Goal: Find specific page/section: Find specific page/section

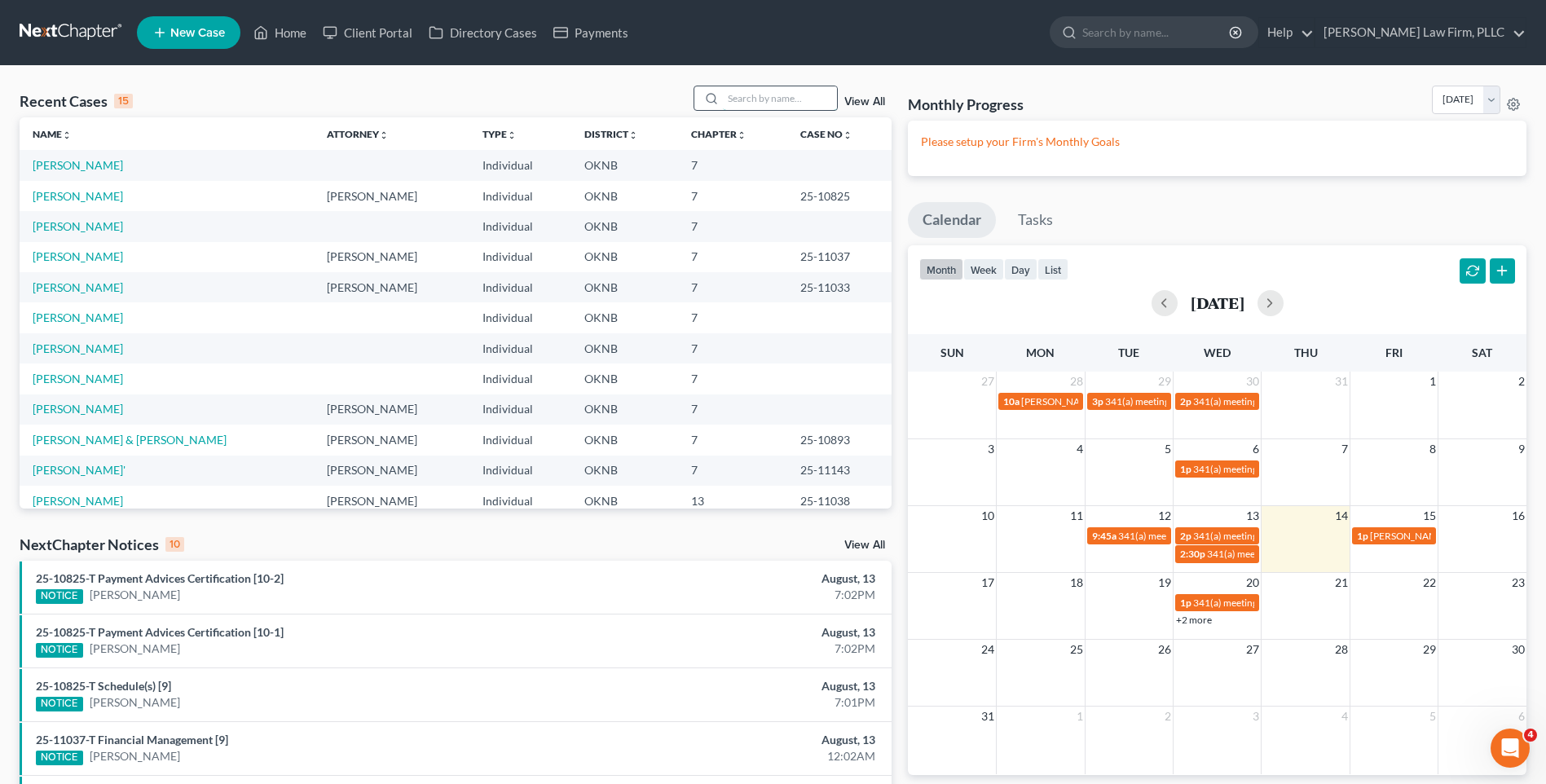
click at [763, 101] on input "search" at bounding box center [780, 97] width 114 height 23
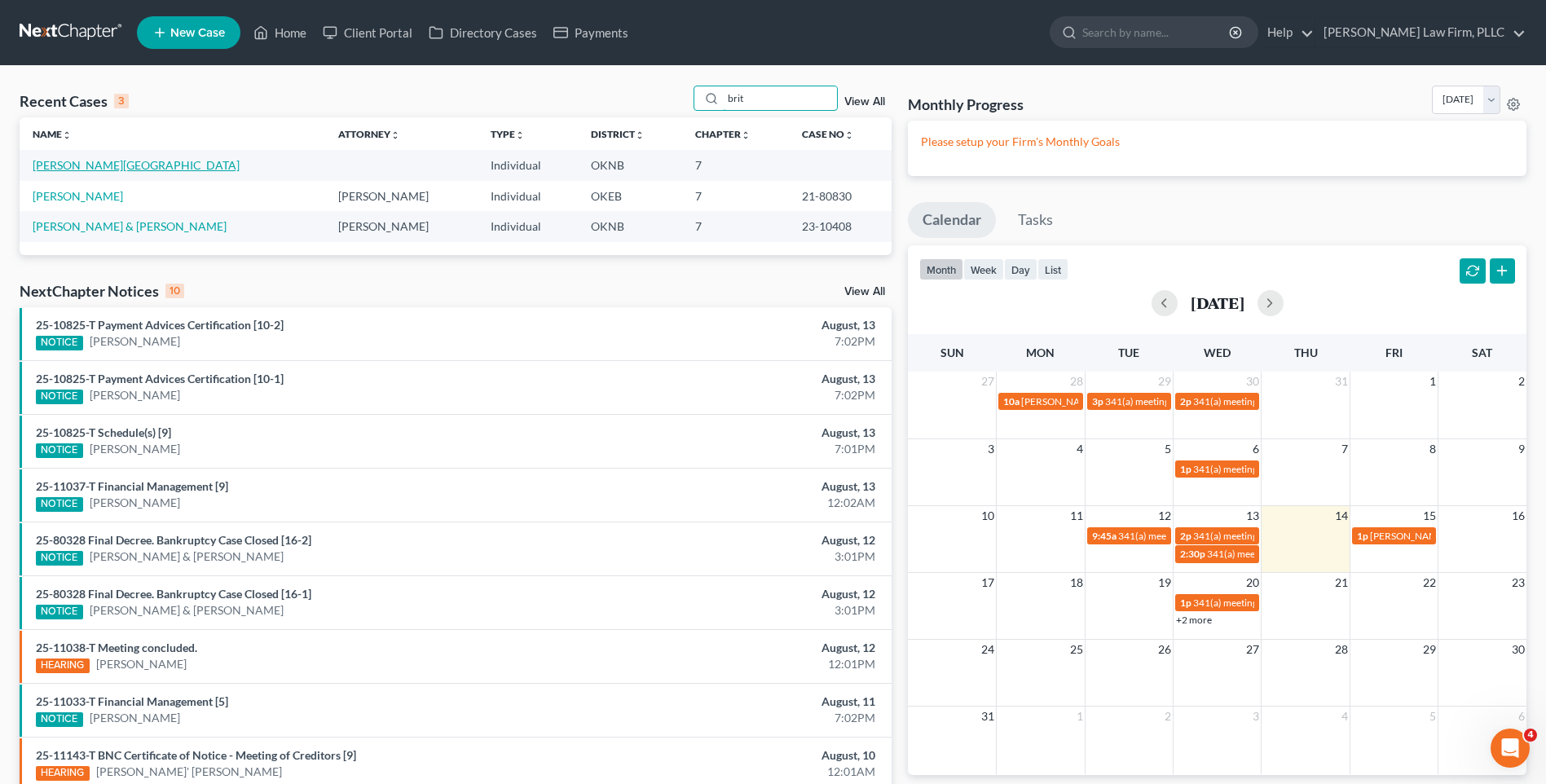
type input "brit"
click at [96, 161] on link "[PERSON_NAME][GEOGRAPHIC_DATA]" at bounding box center [136, 165] width 207 height 14
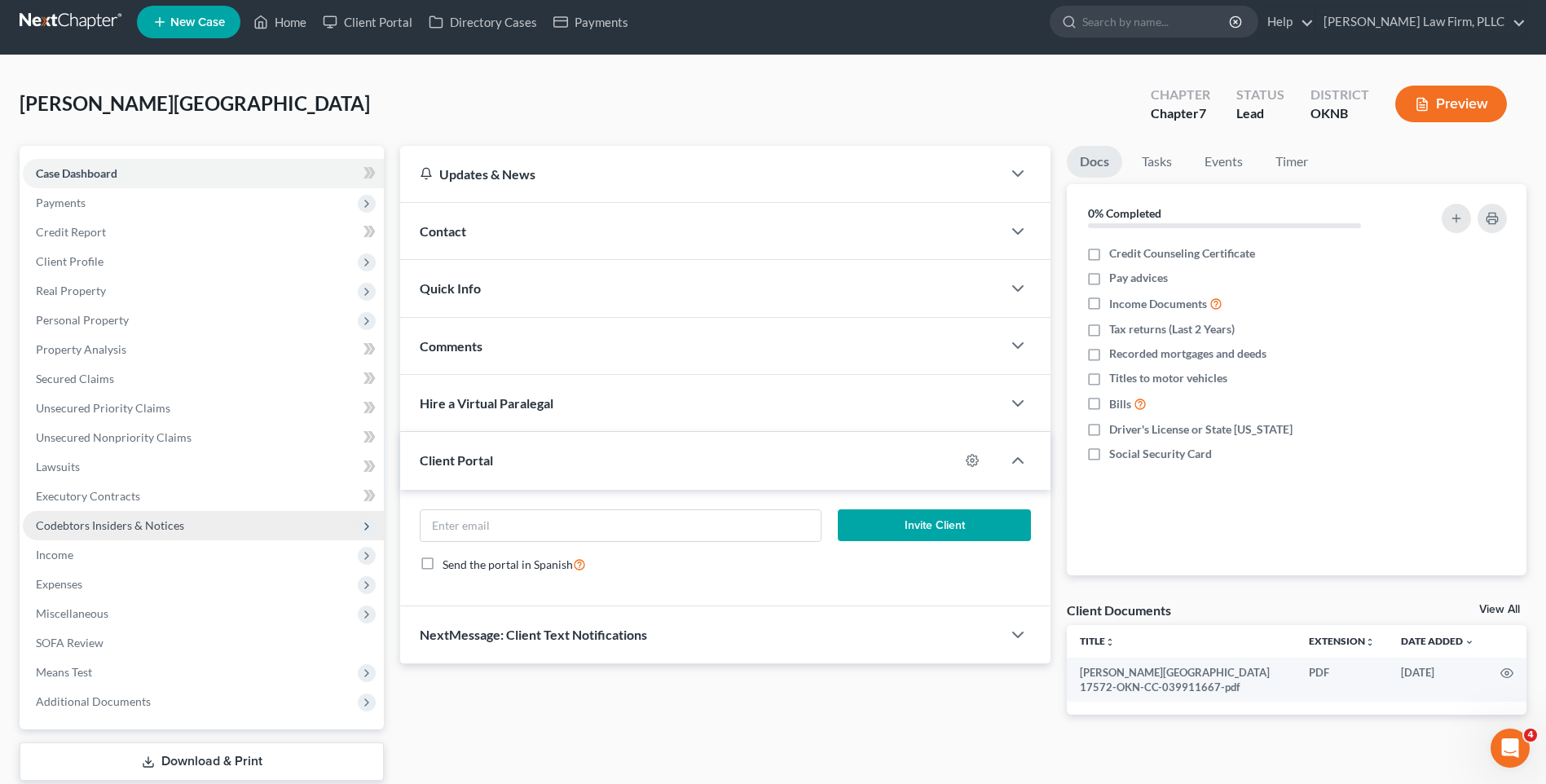
scroll to position [112, 0]
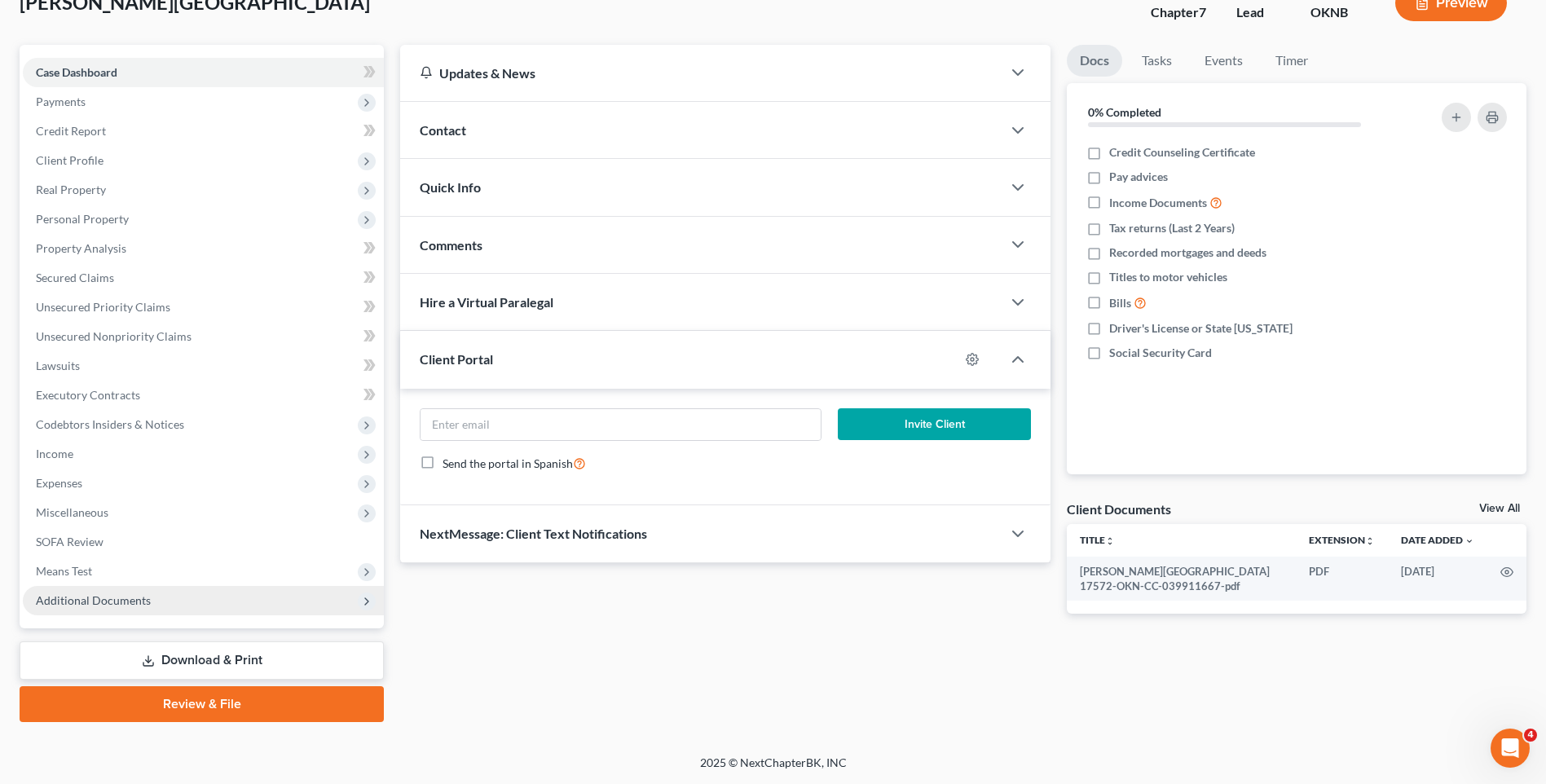
click at [338, 603] on span "Additional Documents" at bounding box center [203, 601] width 361 height 29
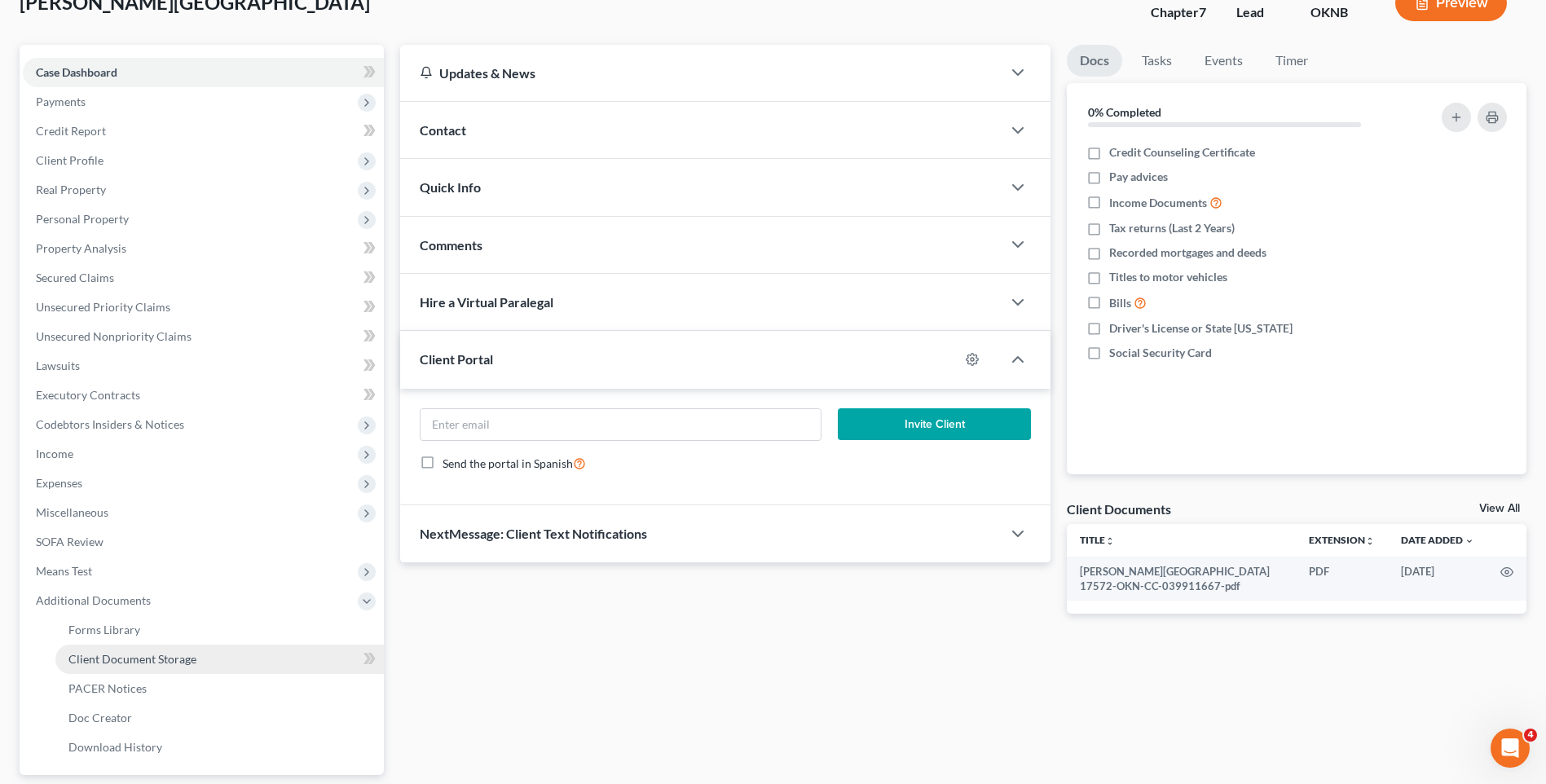
click at [256, 664] on link "Client Document Storage" at bounding box center [219, 659] width 328 height 29
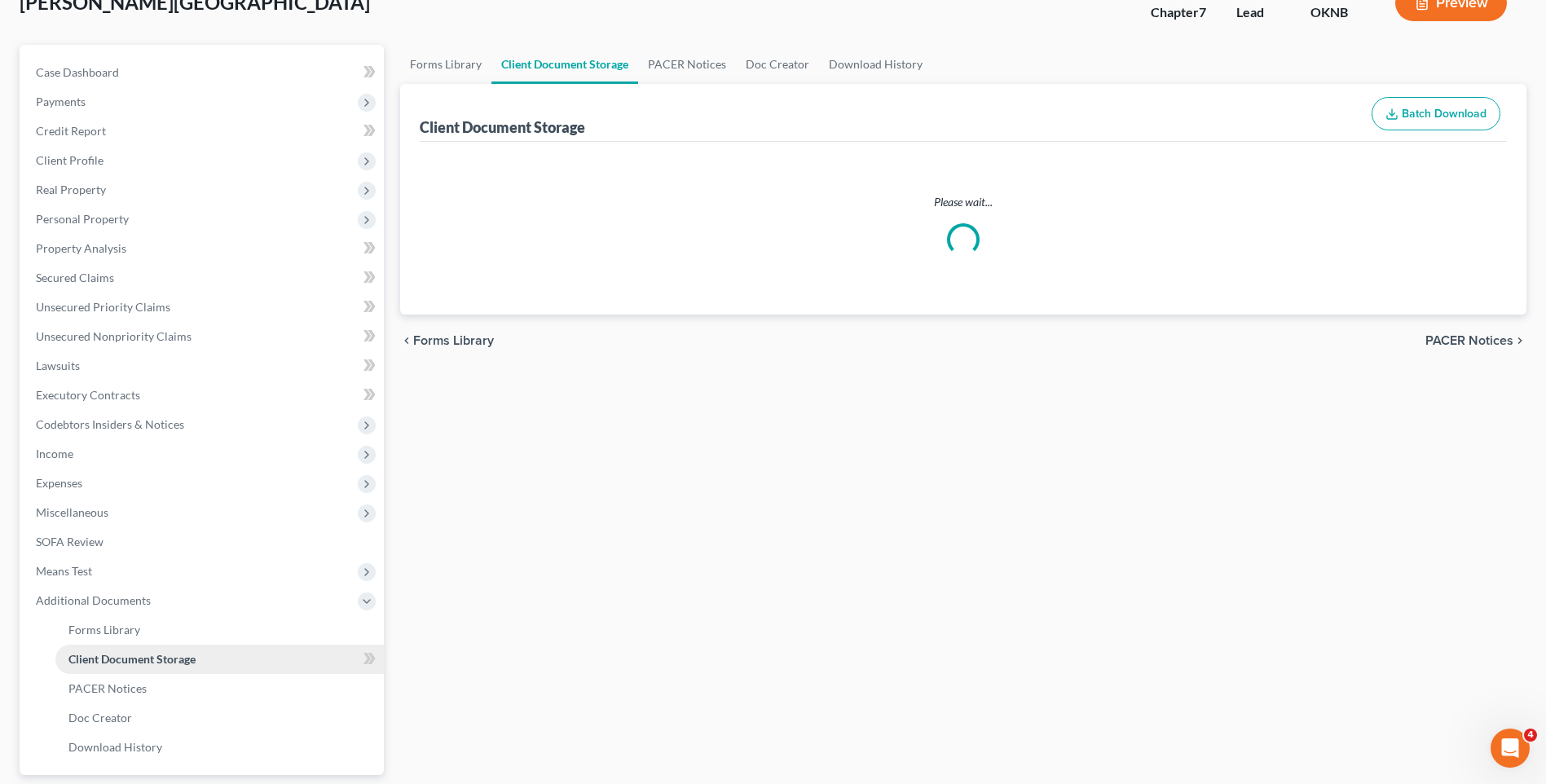
scroll to position [23, 0]
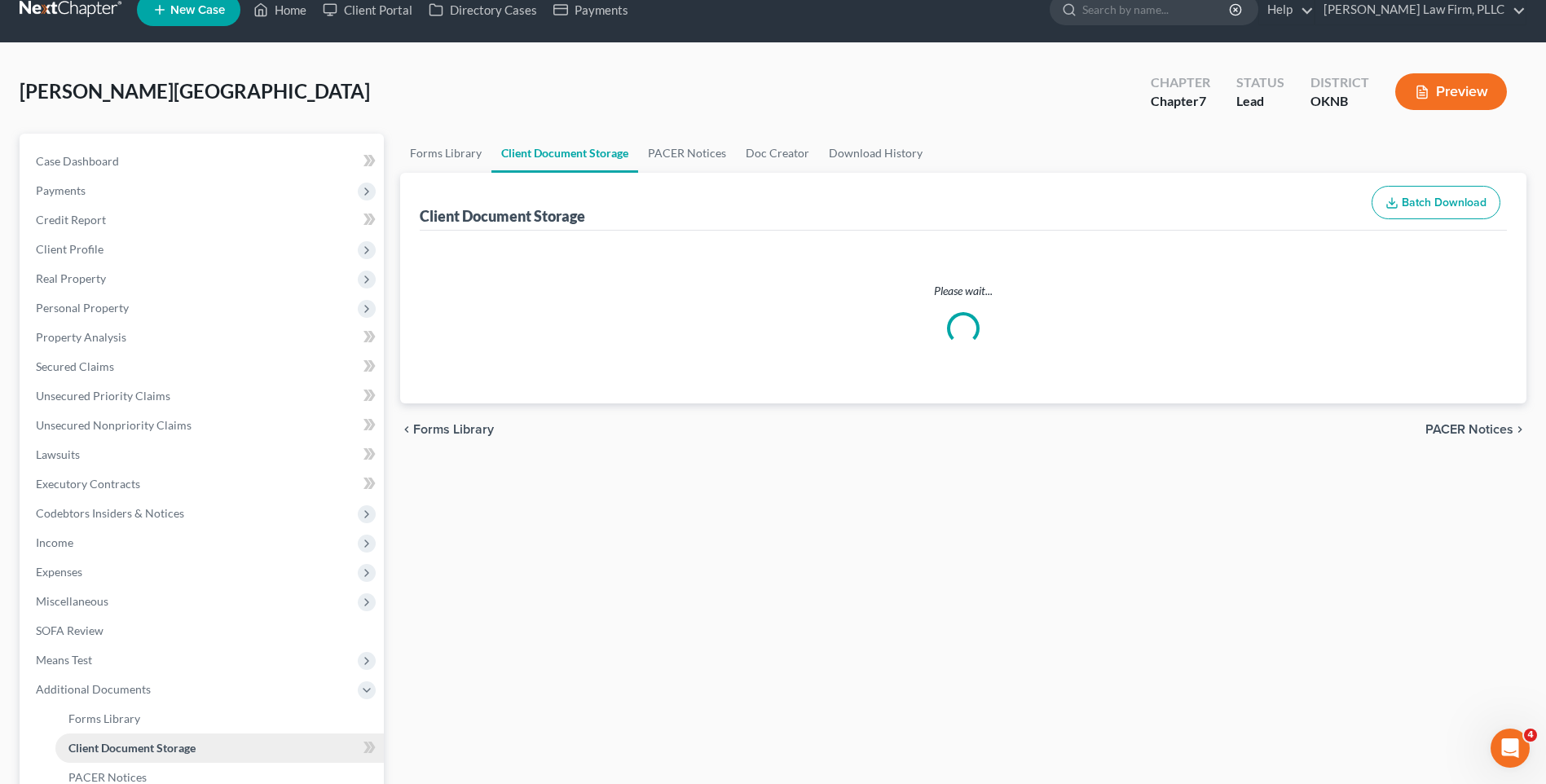
select select "4"
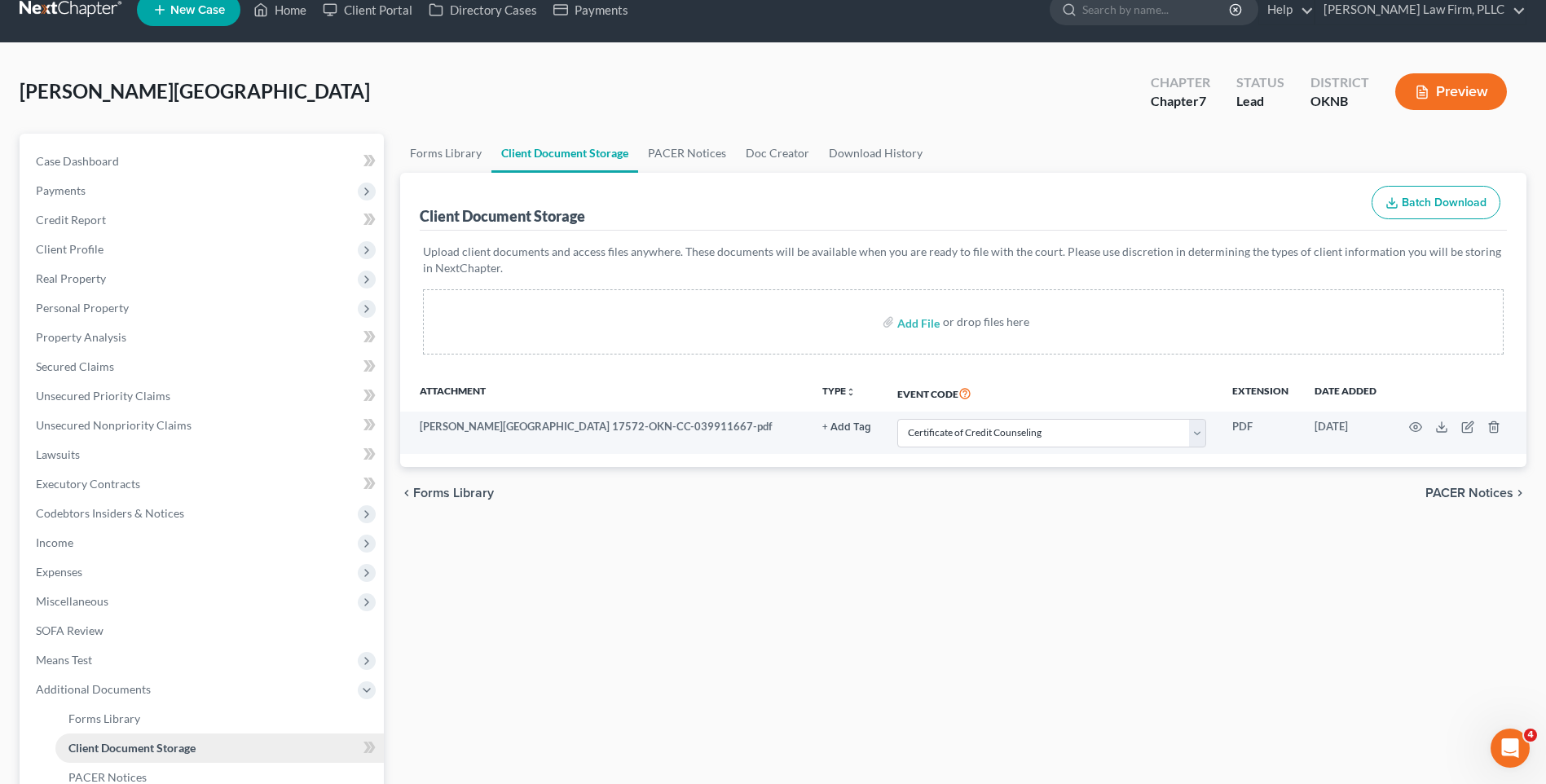
scroll to position [0, 0]
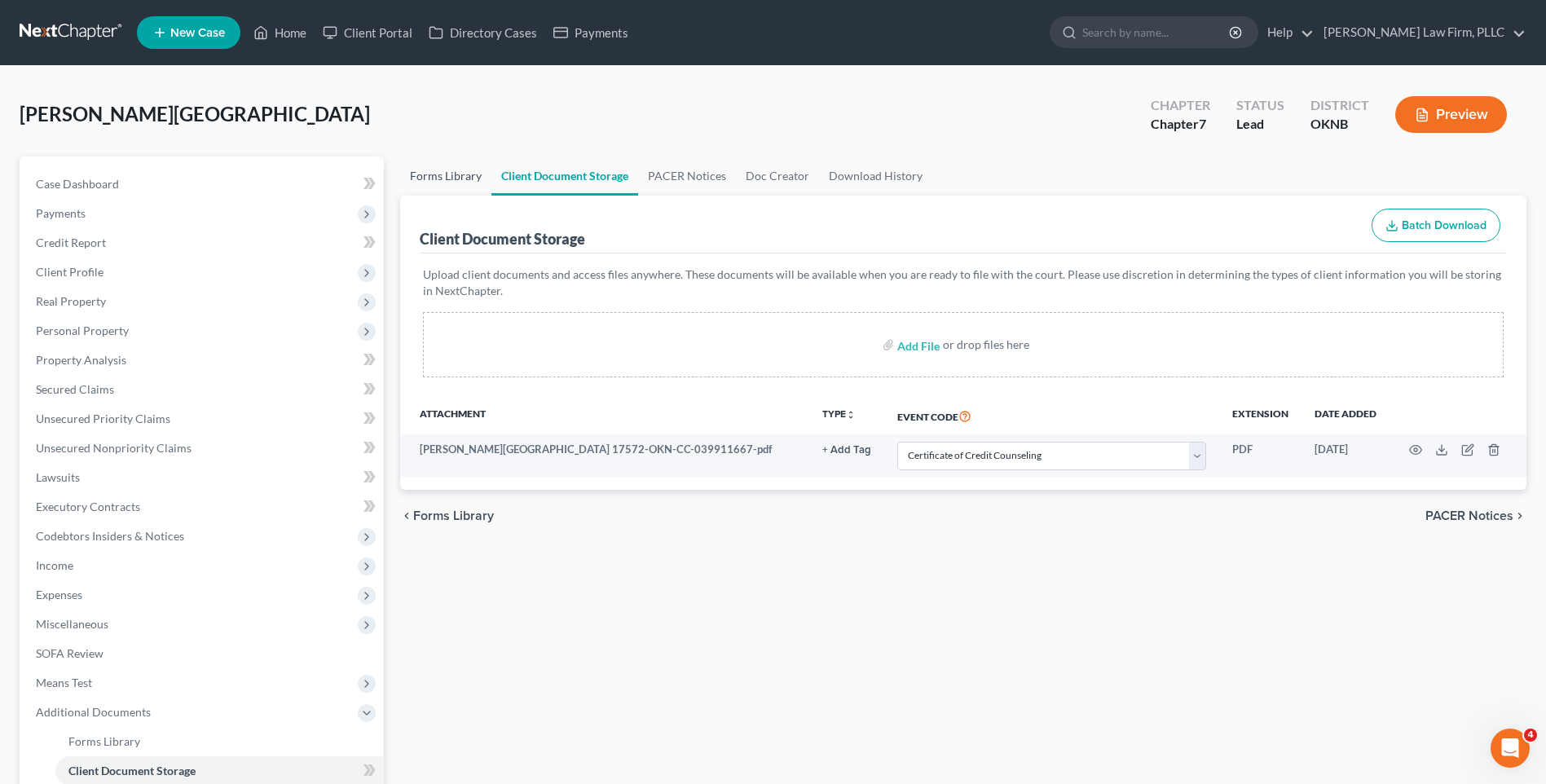
click at [474, 175] on link "Forms Library" at bounding box center [446, 176] width 91 height 39
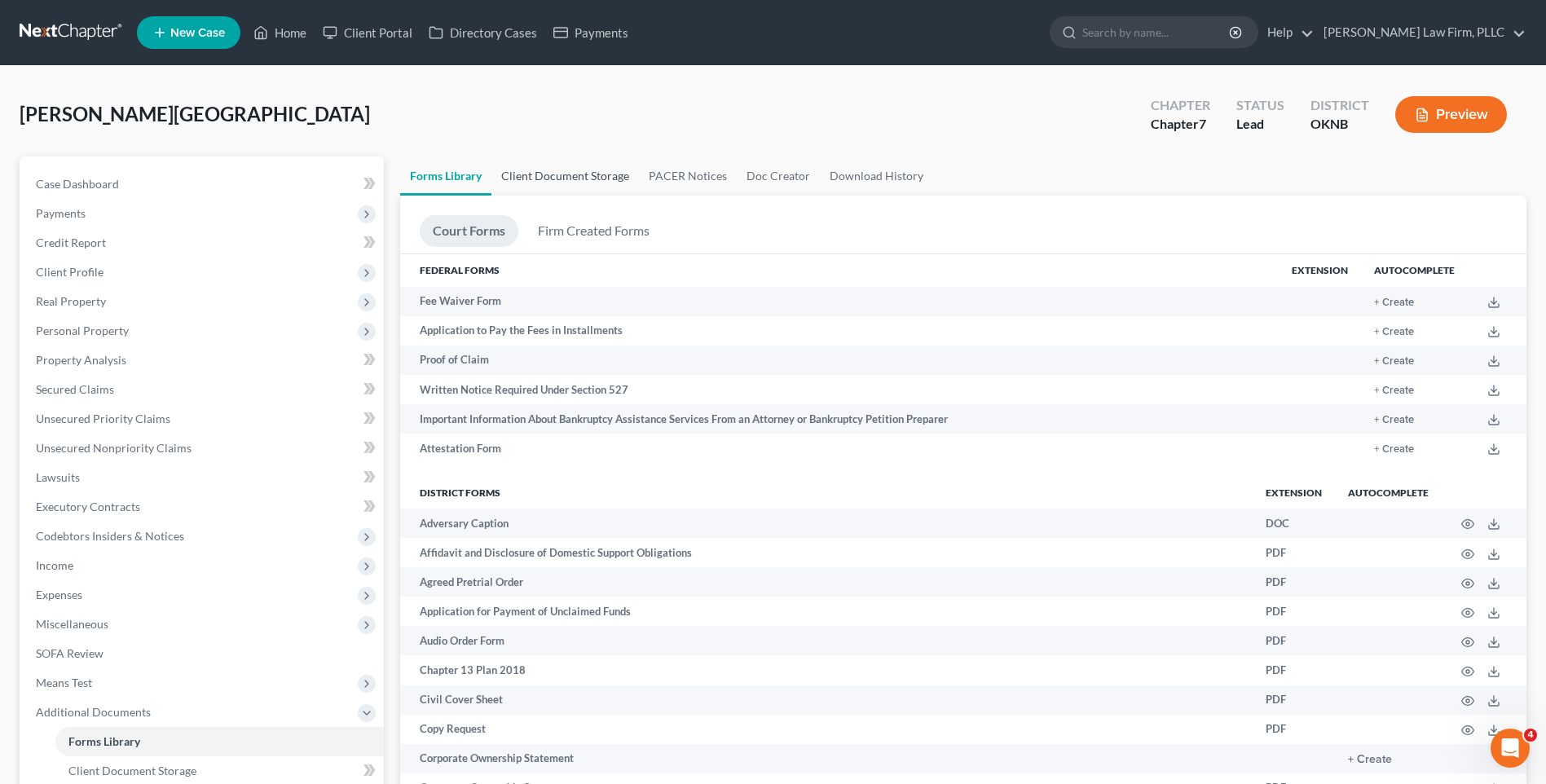
click at [519, 176] on link "Client Document Storage" at bounding box center [565, 176] width 147 height 39
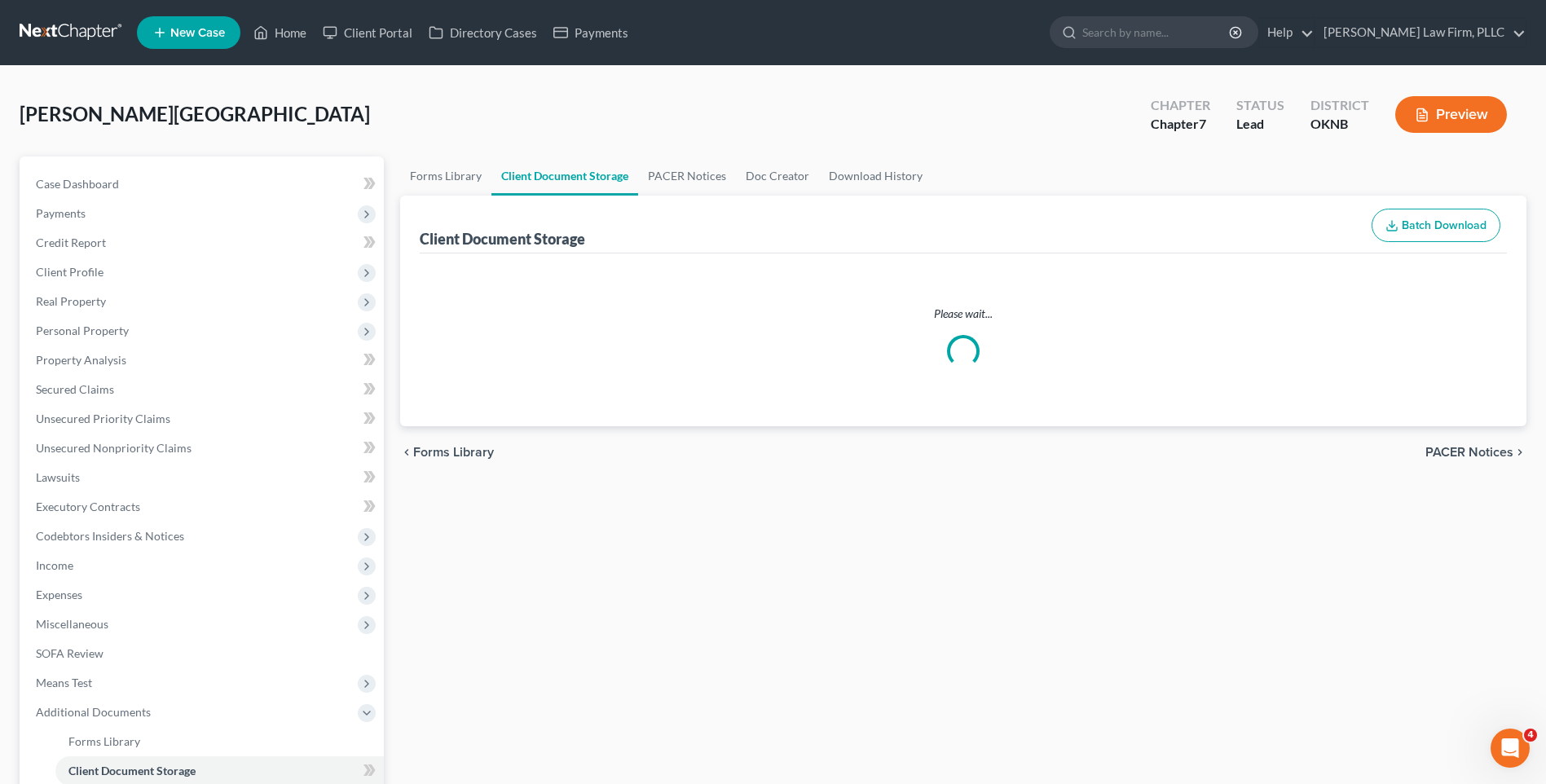
select select "4"
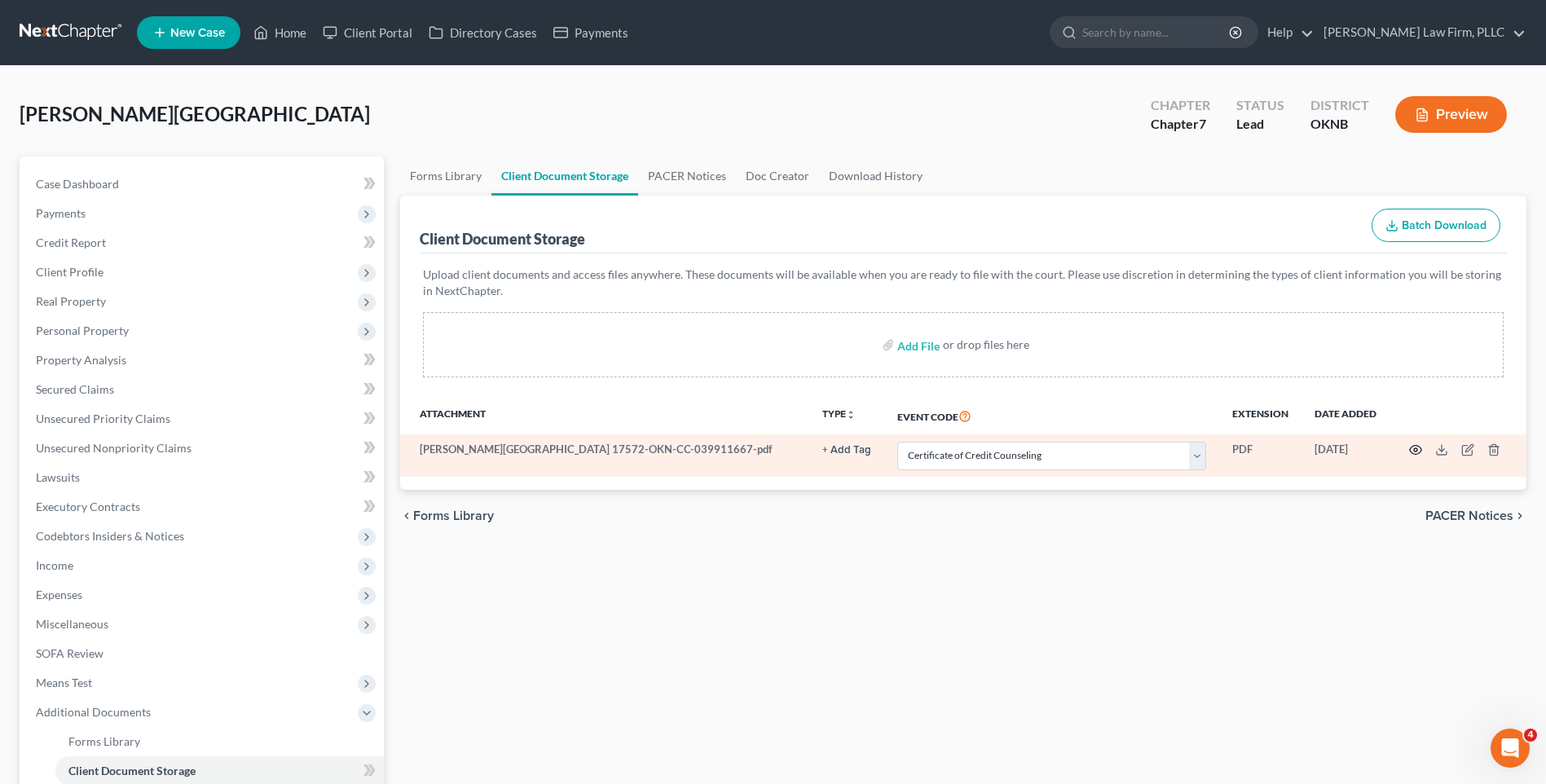
click at [1413, 453] on icon "button" at bounding box center [1415, 449] width 13 height 13
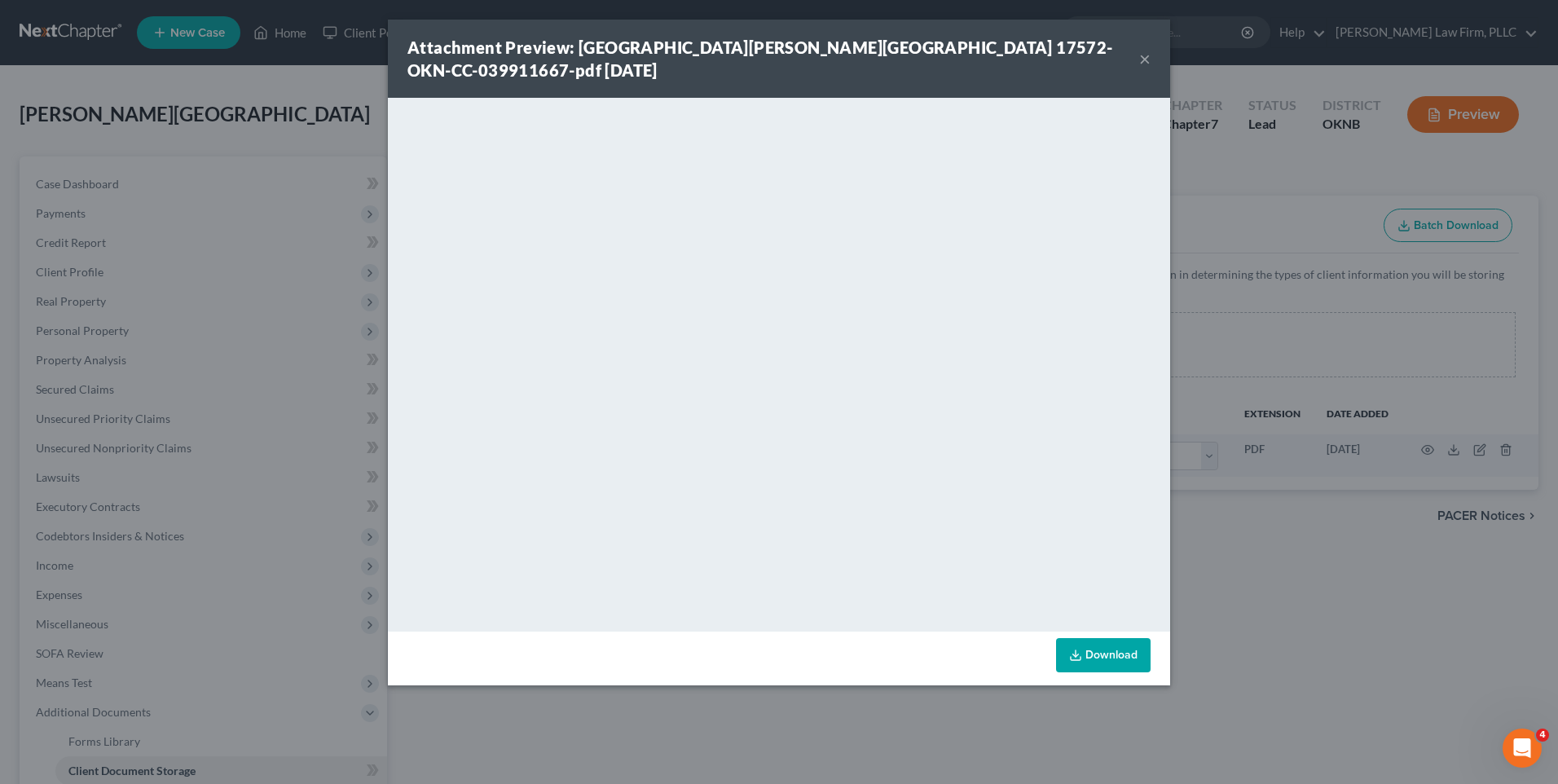
click at [1146, 49] on button "×" at bounding box center [1144, 59] width 11 height 20
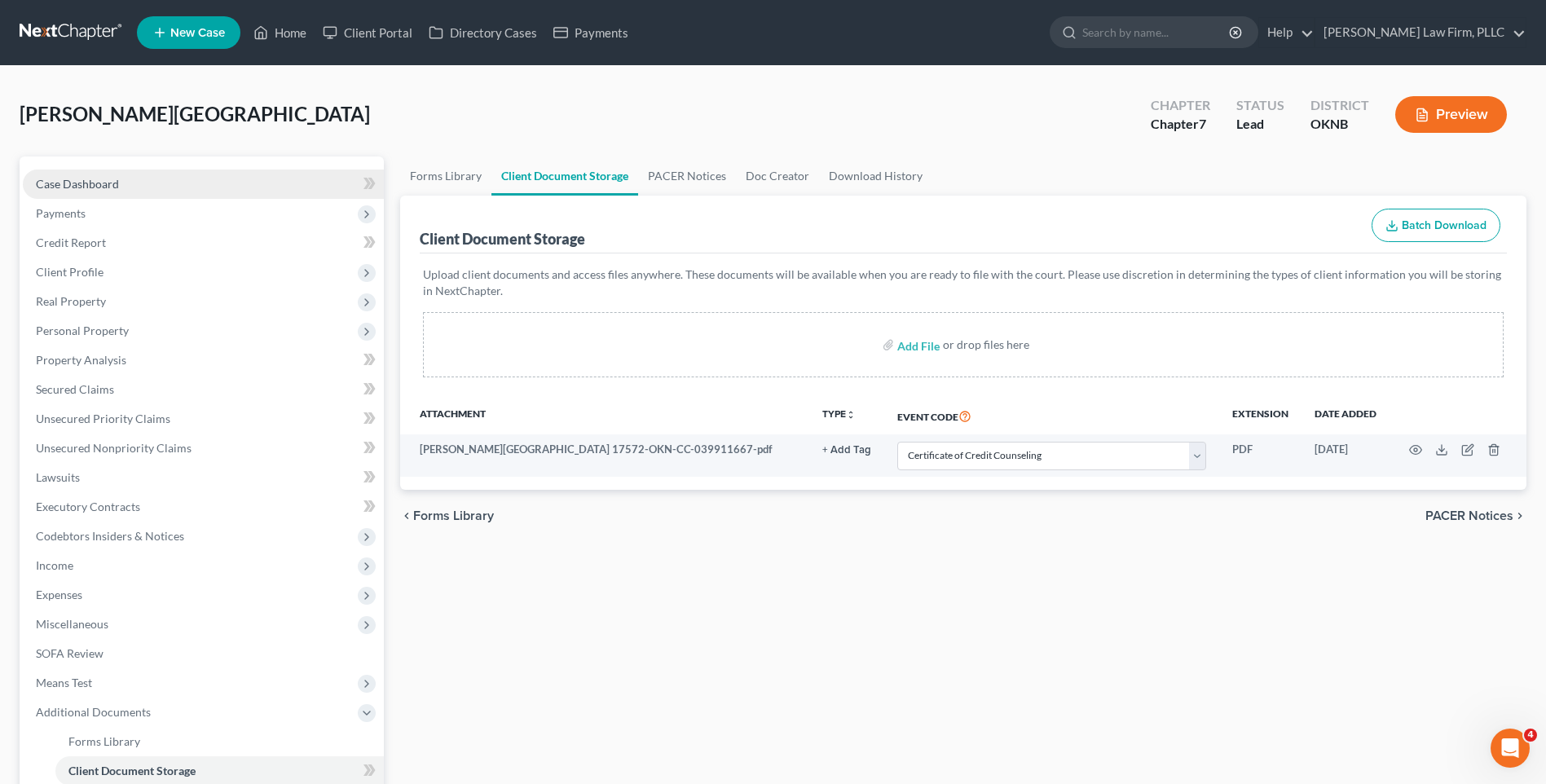
click at [118, 189] on link "Case Dashboard" at bounding box center [203, 184] width 361 height 29
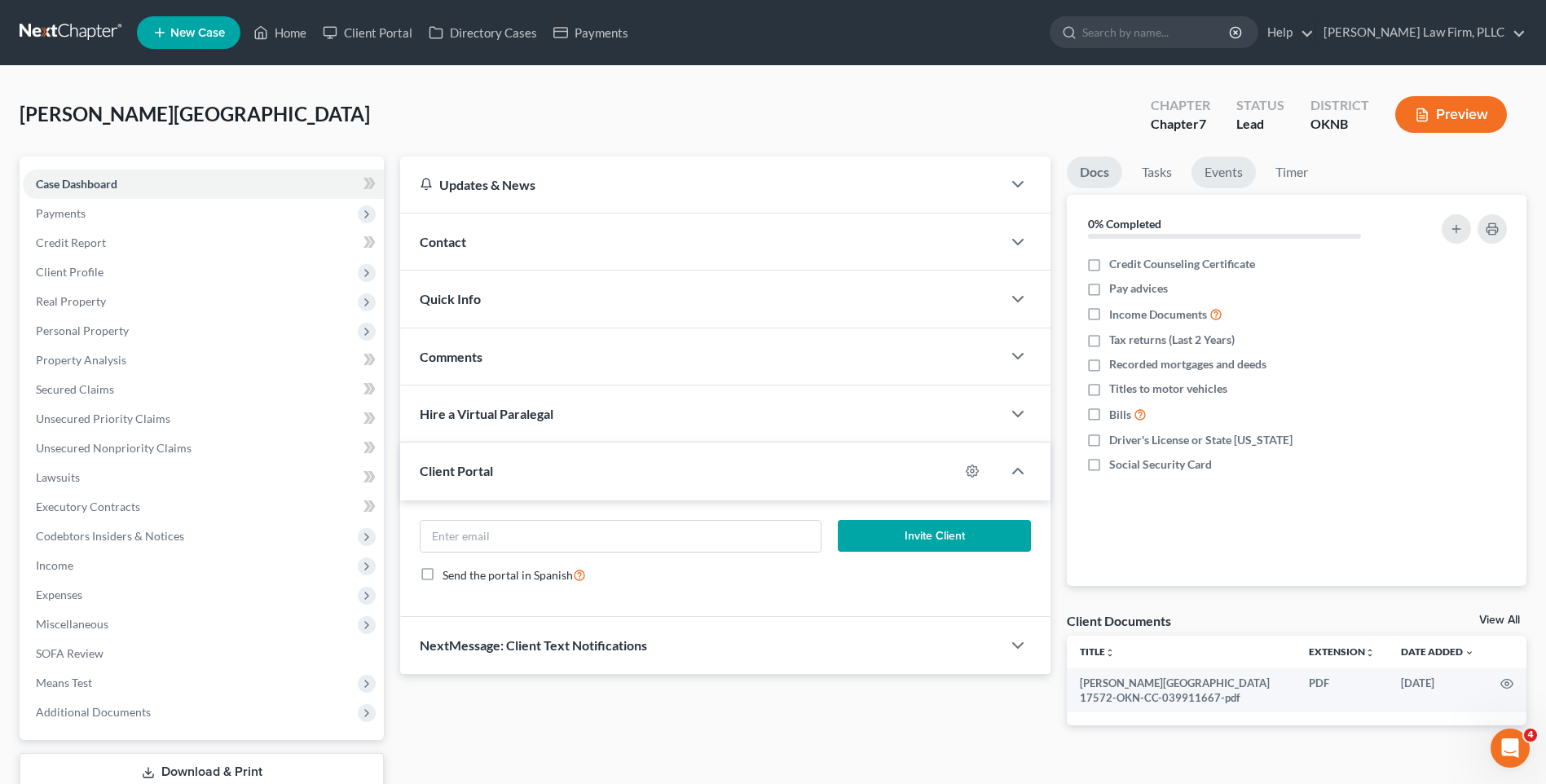
click at [1234, 176] on link "Events" at bounding box center [1223, 172] width 65 height 32
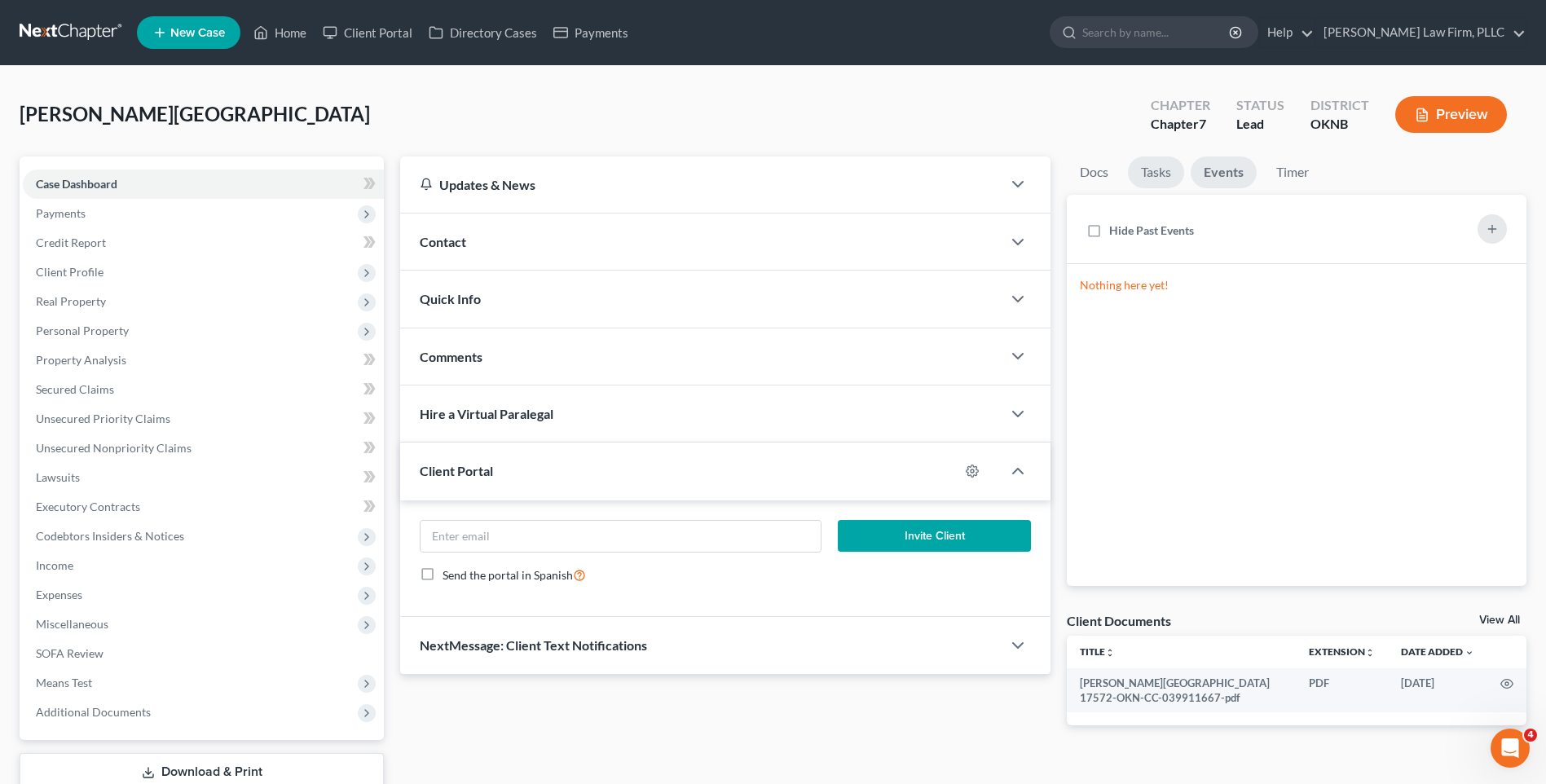
click at [1164, 176] on link "Tasks" at bounding box center [1155, 172] width 56 height 32
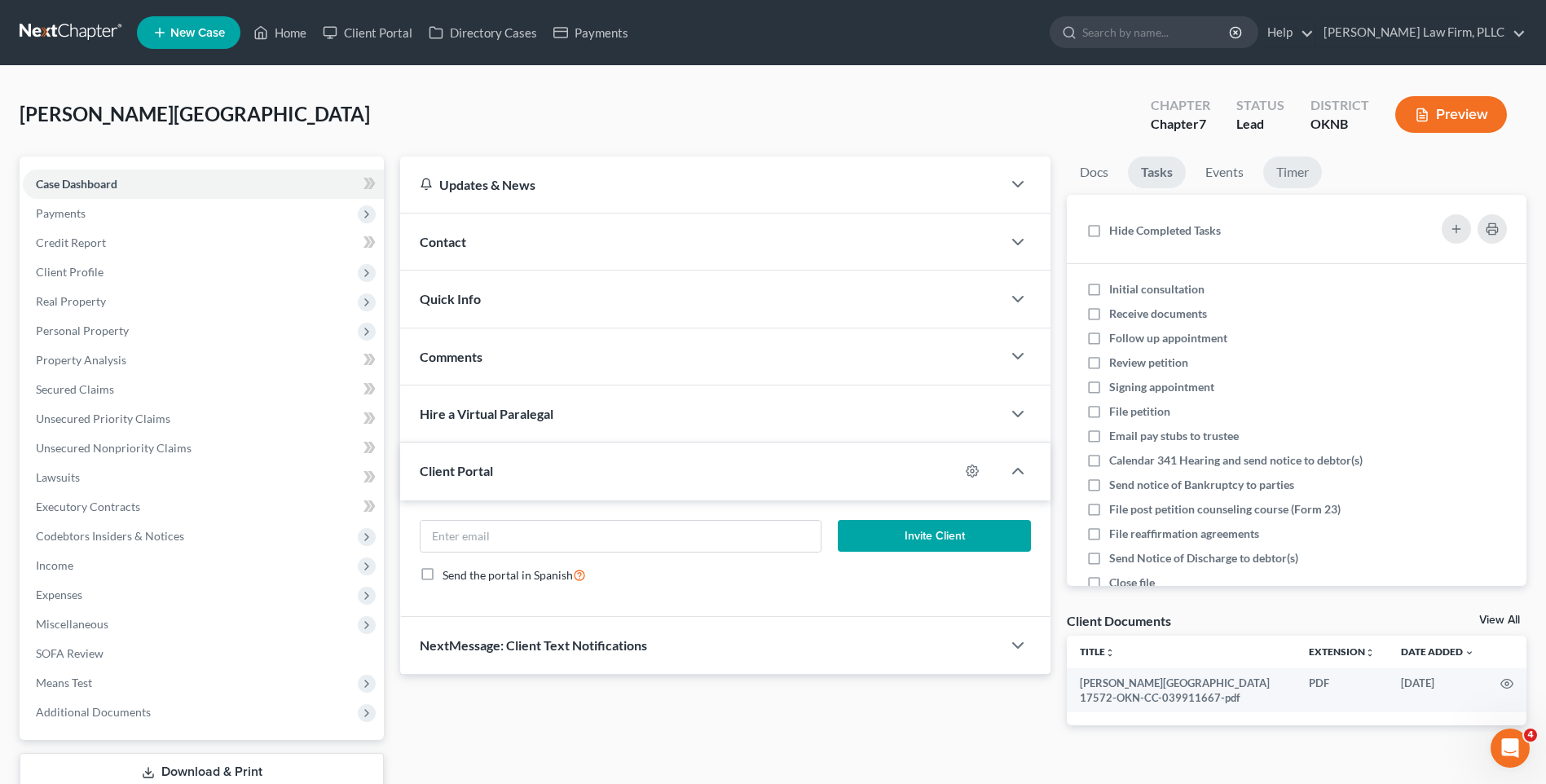
click at [1283, 172] on link "Timer" at bounding box center [1292, 172] width 59 height 32
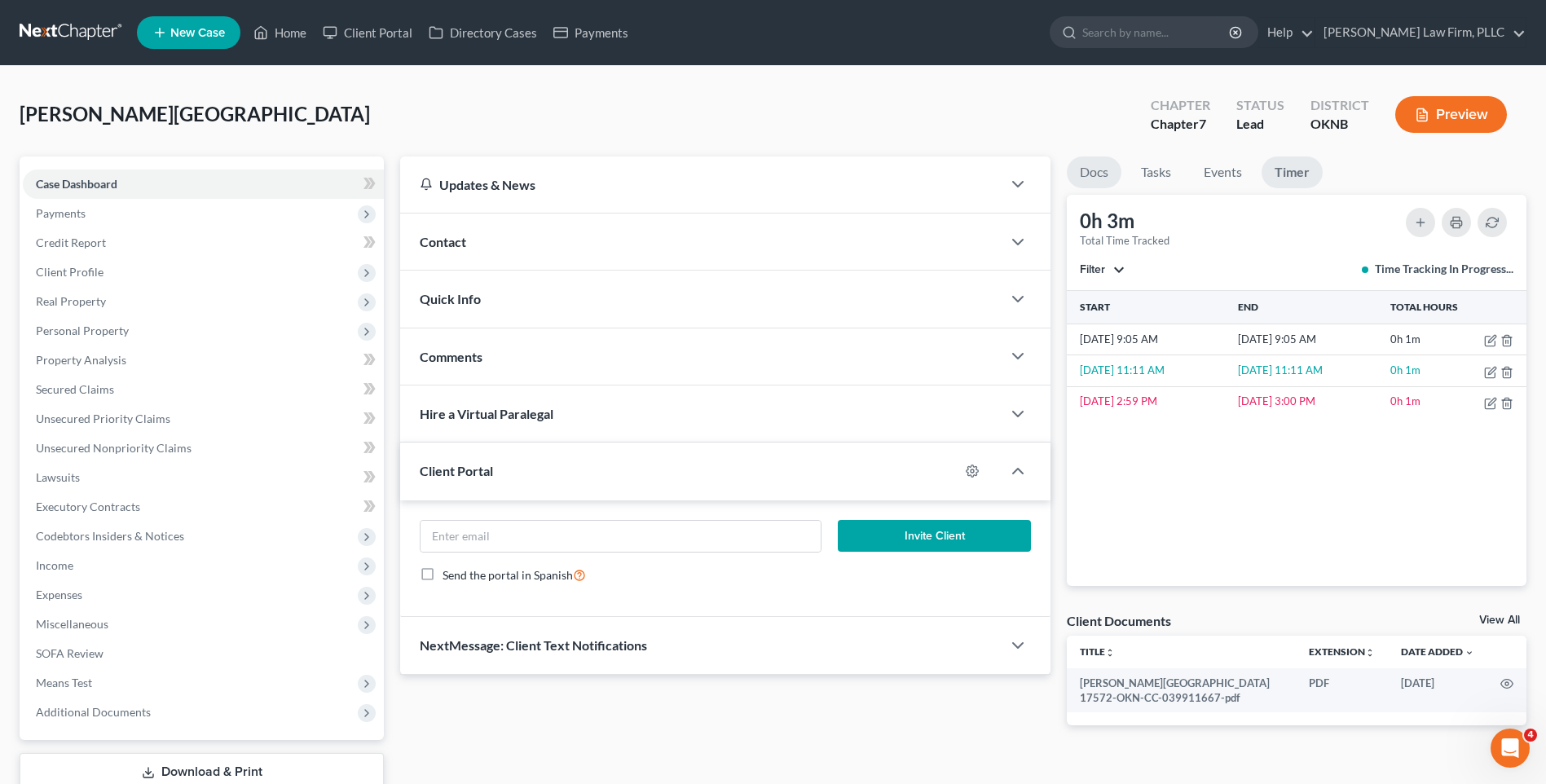
click at [1085, 170] on link "Docs" at bounding box center [1093, 172] width 54 height 32
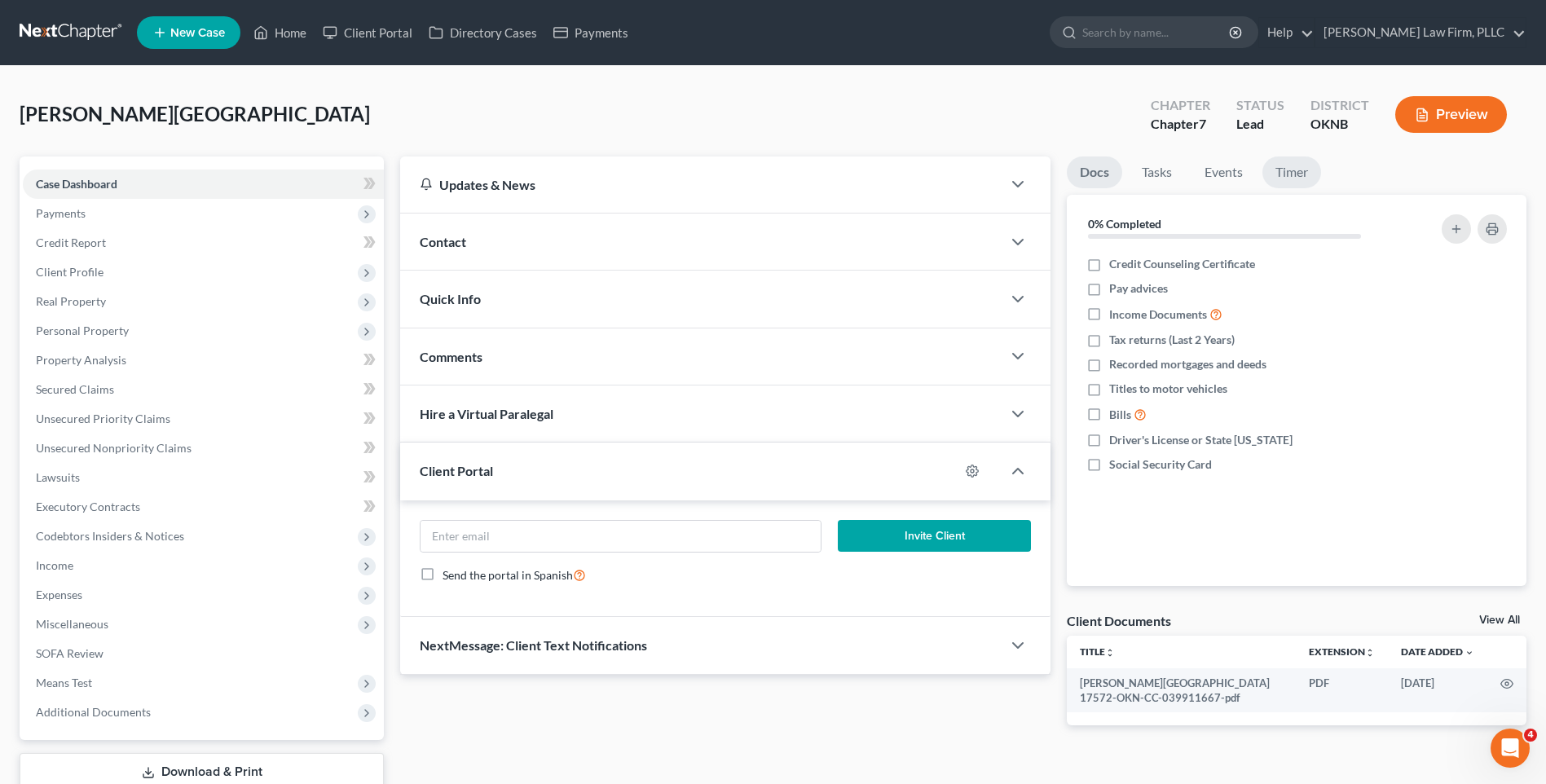
click at [1302, 183] on link "Timer" at bounding box center [1291, 172] width 59 height 32
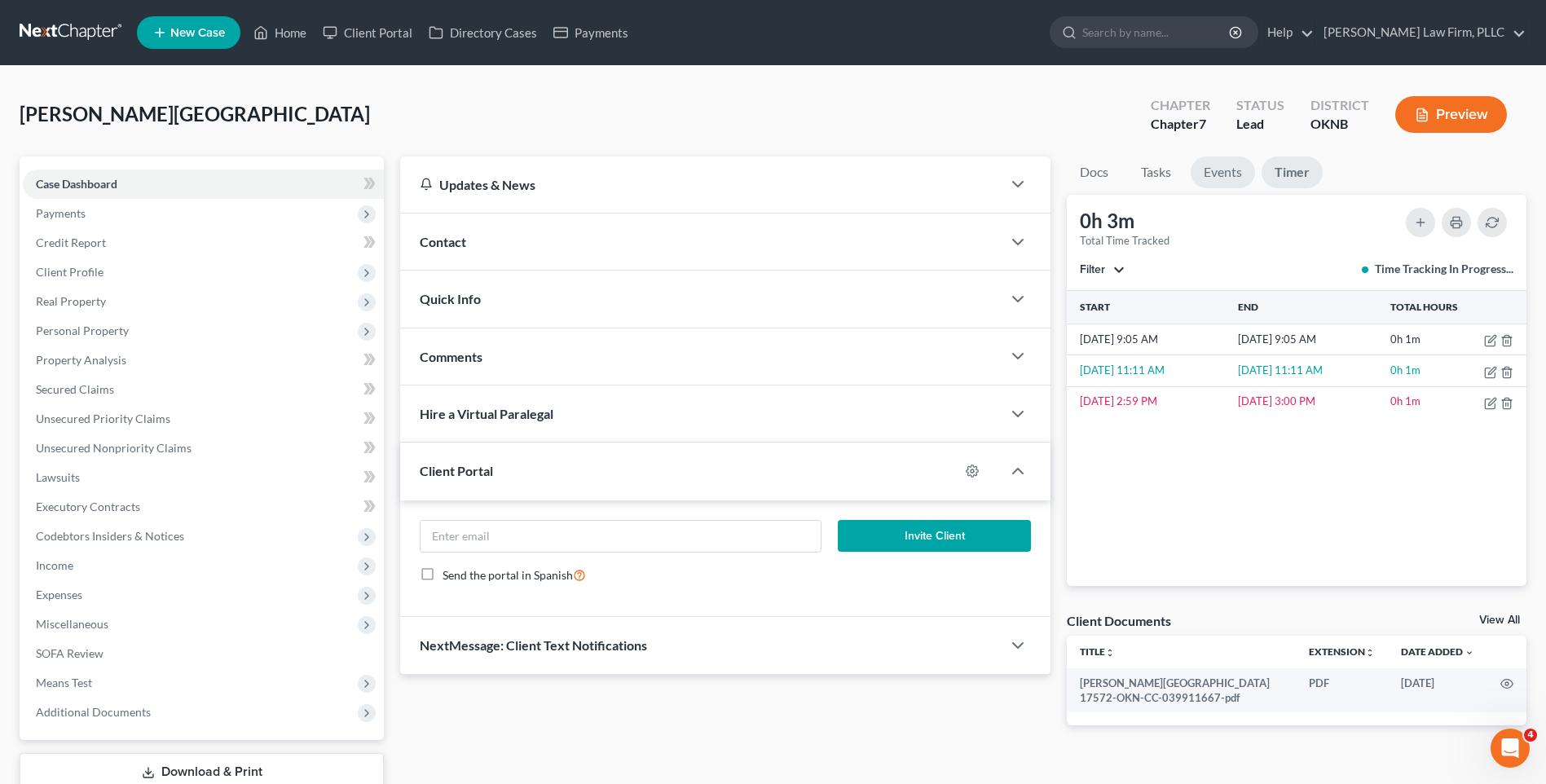
click at [1231, 170] on link "Events" at bounding box center [1222, 172] width 65 height 32
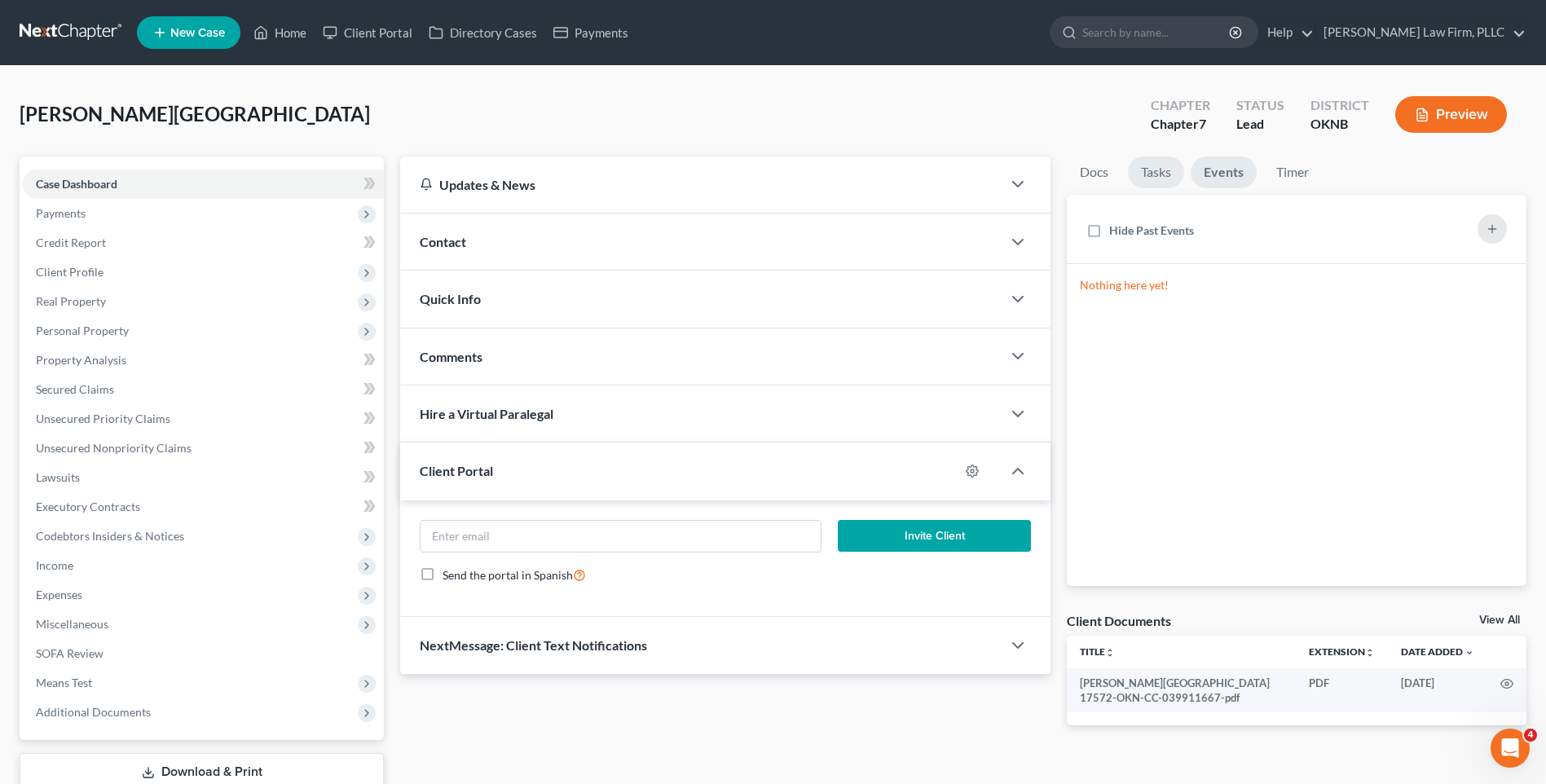
click at [1157, 168] on link "Tasks" at bounding box center [1155, 172] width 56 height 32
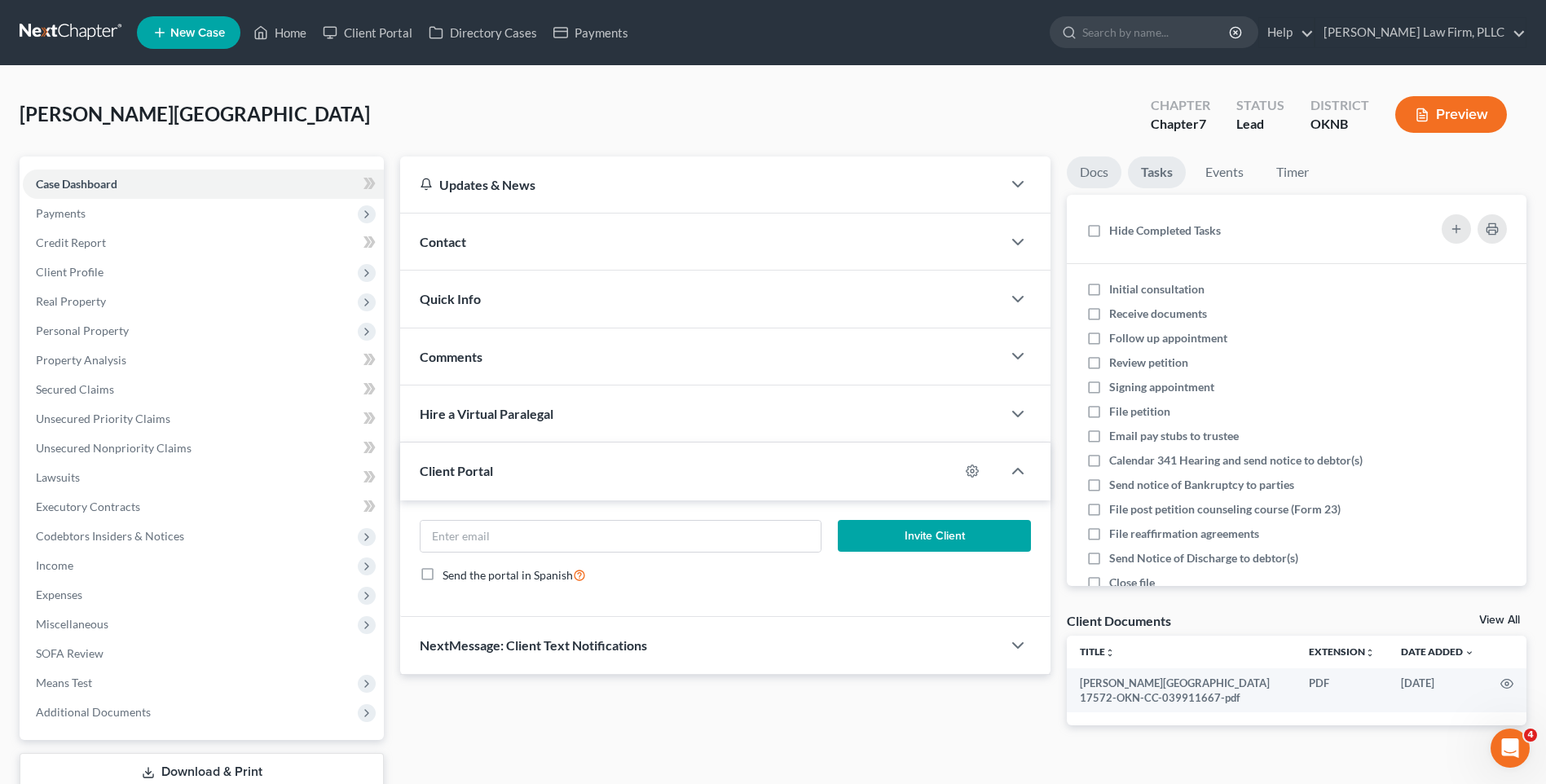
click at [1098, 176] on link "Docs" at bounding box center [1093, 172] width 54 height 32
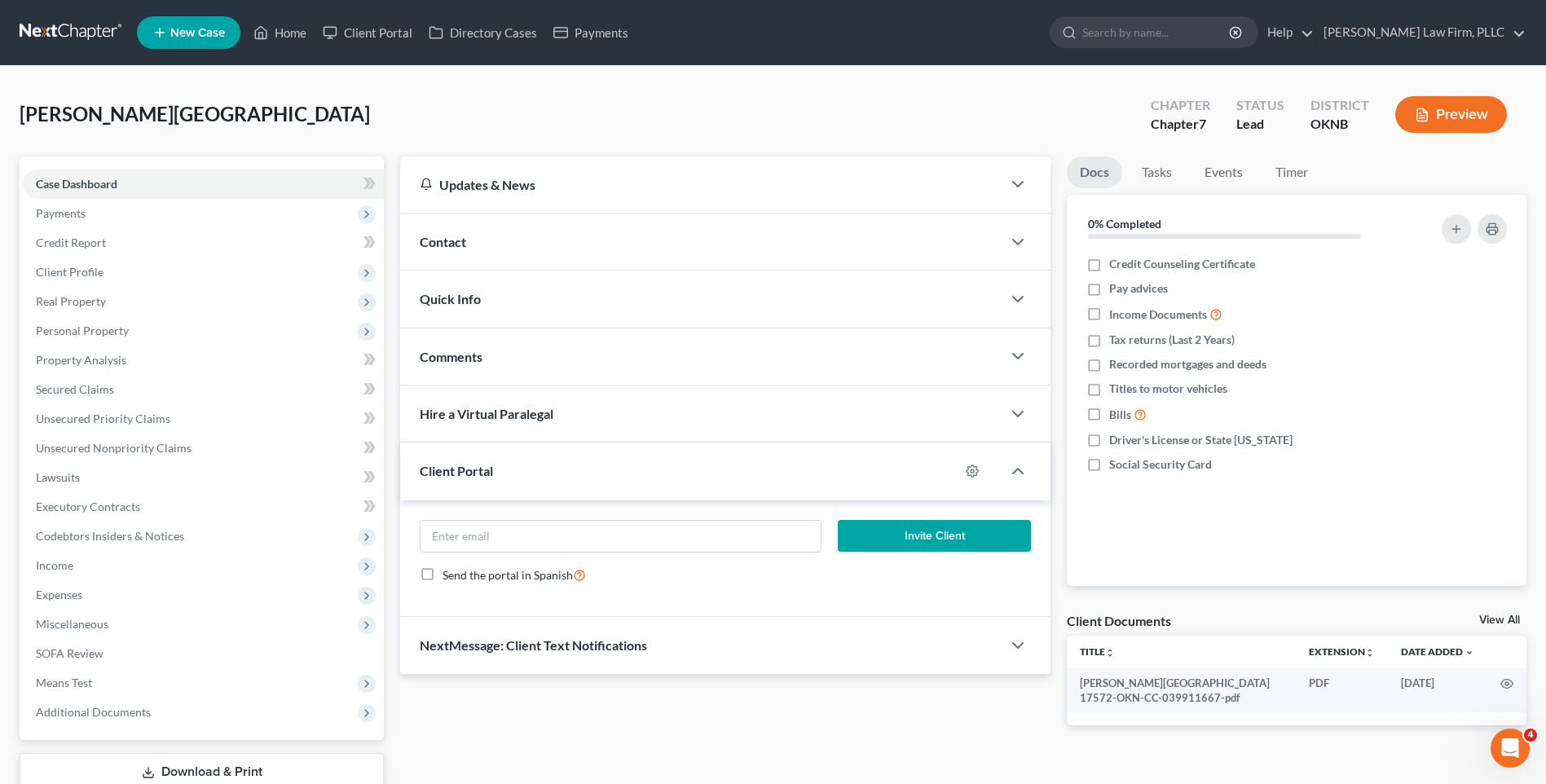
click at [516, 249] on div "Contact" at bounding box center [701, 241] width 602 height 56
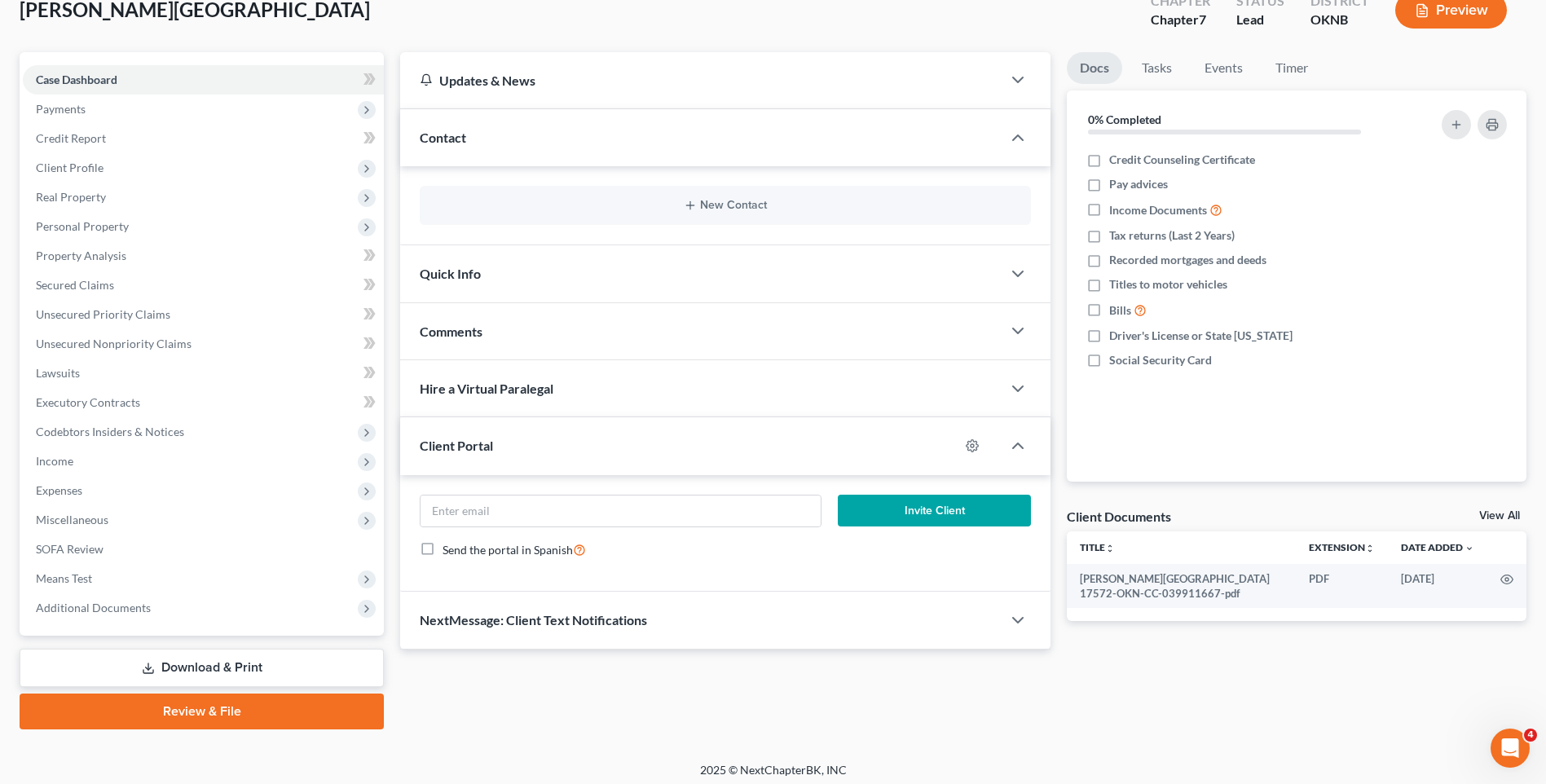
scroll to position [112, 0]
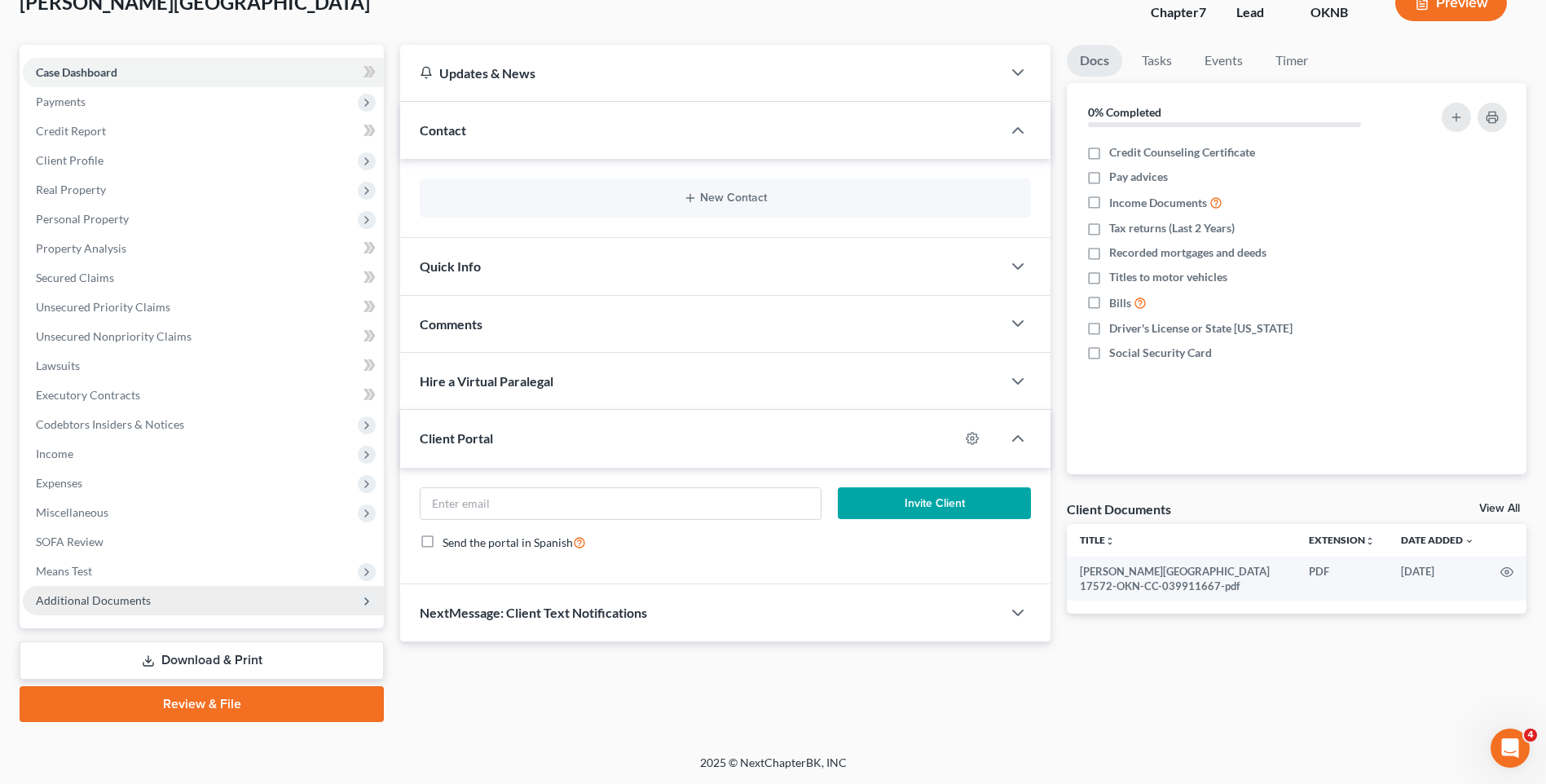
click at [290, 602] on span "Additional Documents" at bounding box center [203, 601] width 361 height 29
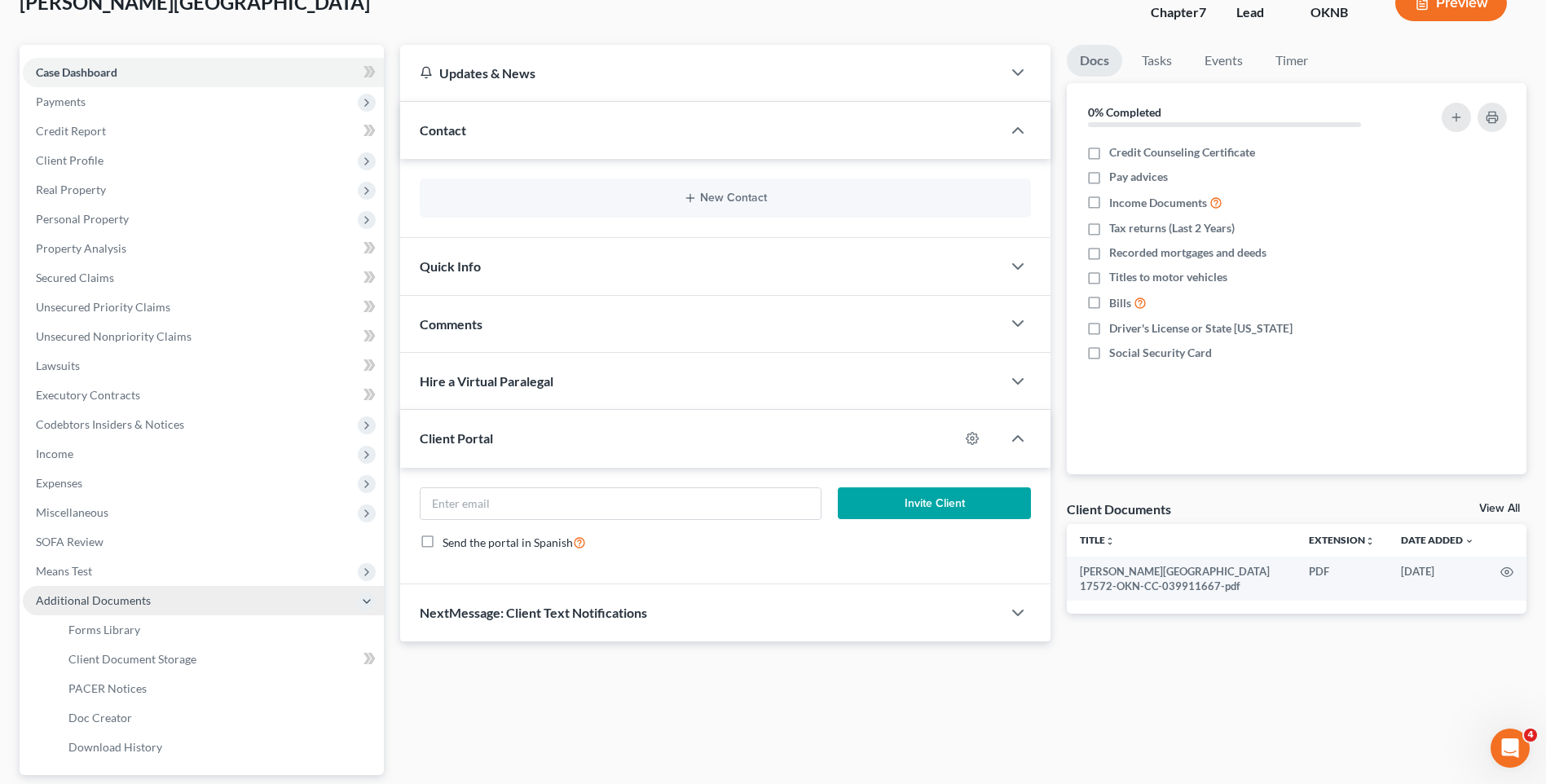
click at [238, 604] on span "Additional Documents" at bounding box center [203, 601] width 361 height 29
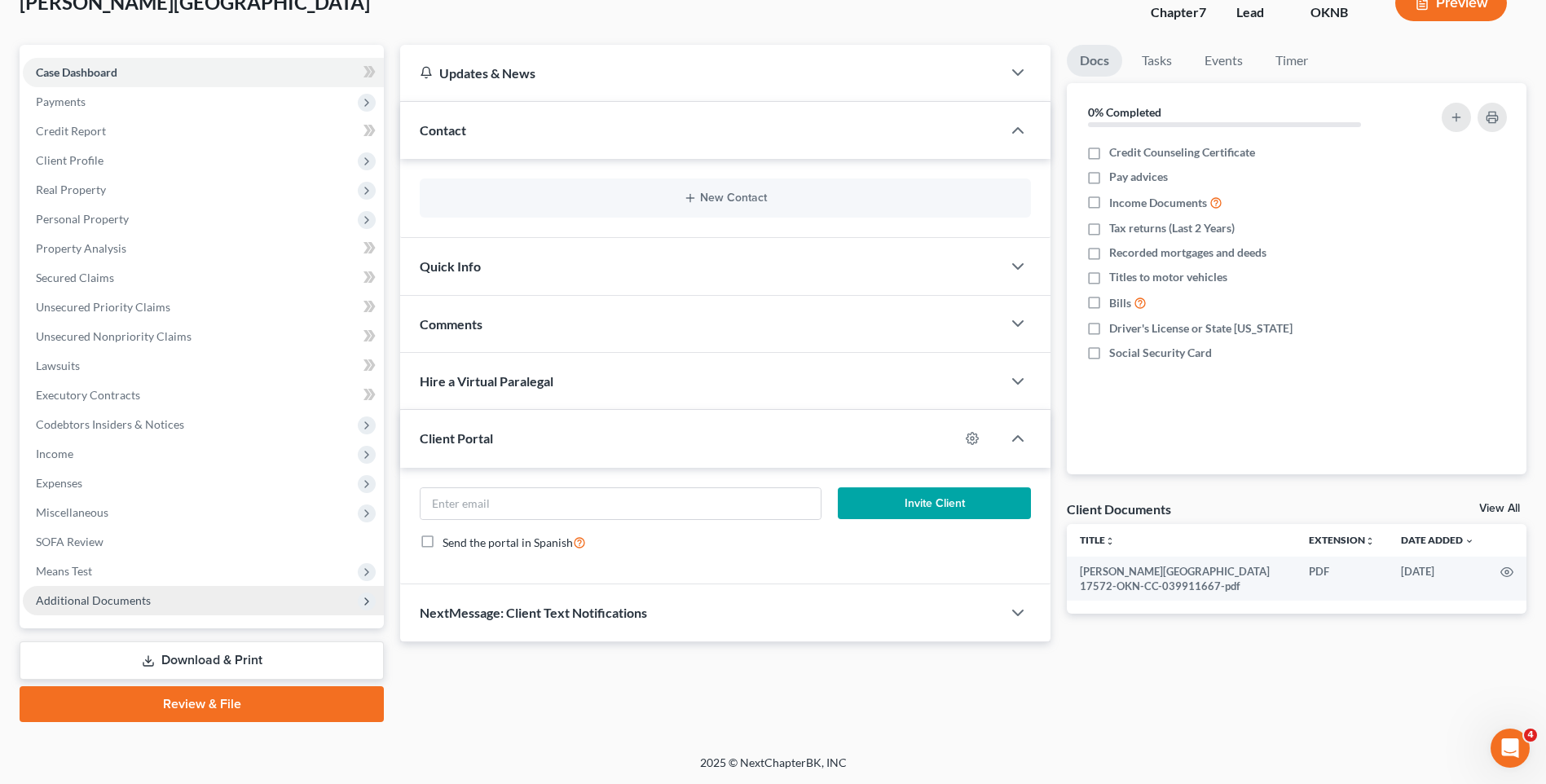
click at [277, 608] on span "Additional Documents" at bounding box center [203, 601] width 361 height 29
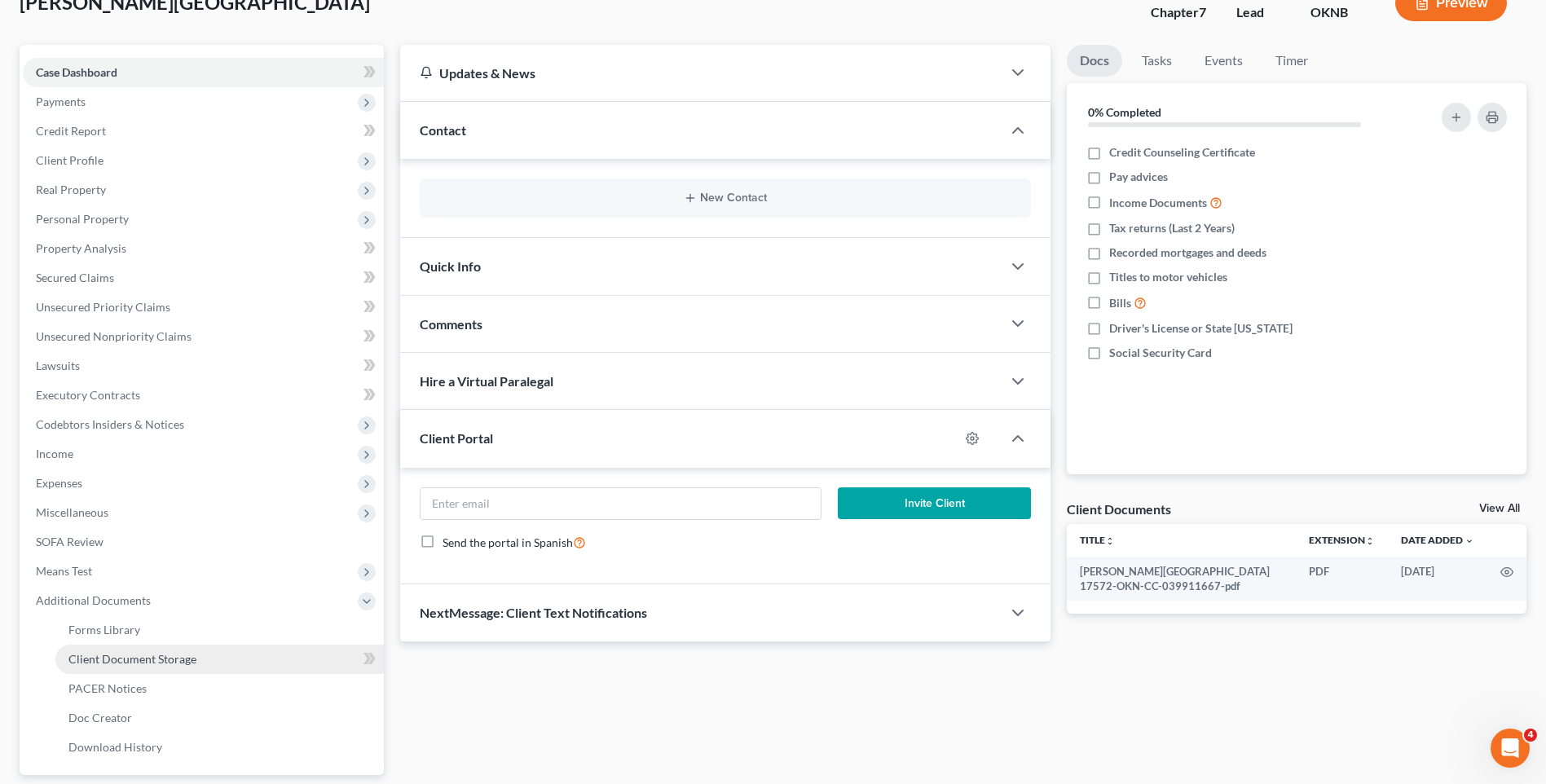
click at [259, 667] on link "Client Document Storage" at bounding box center [219, 659] width 328 height 29
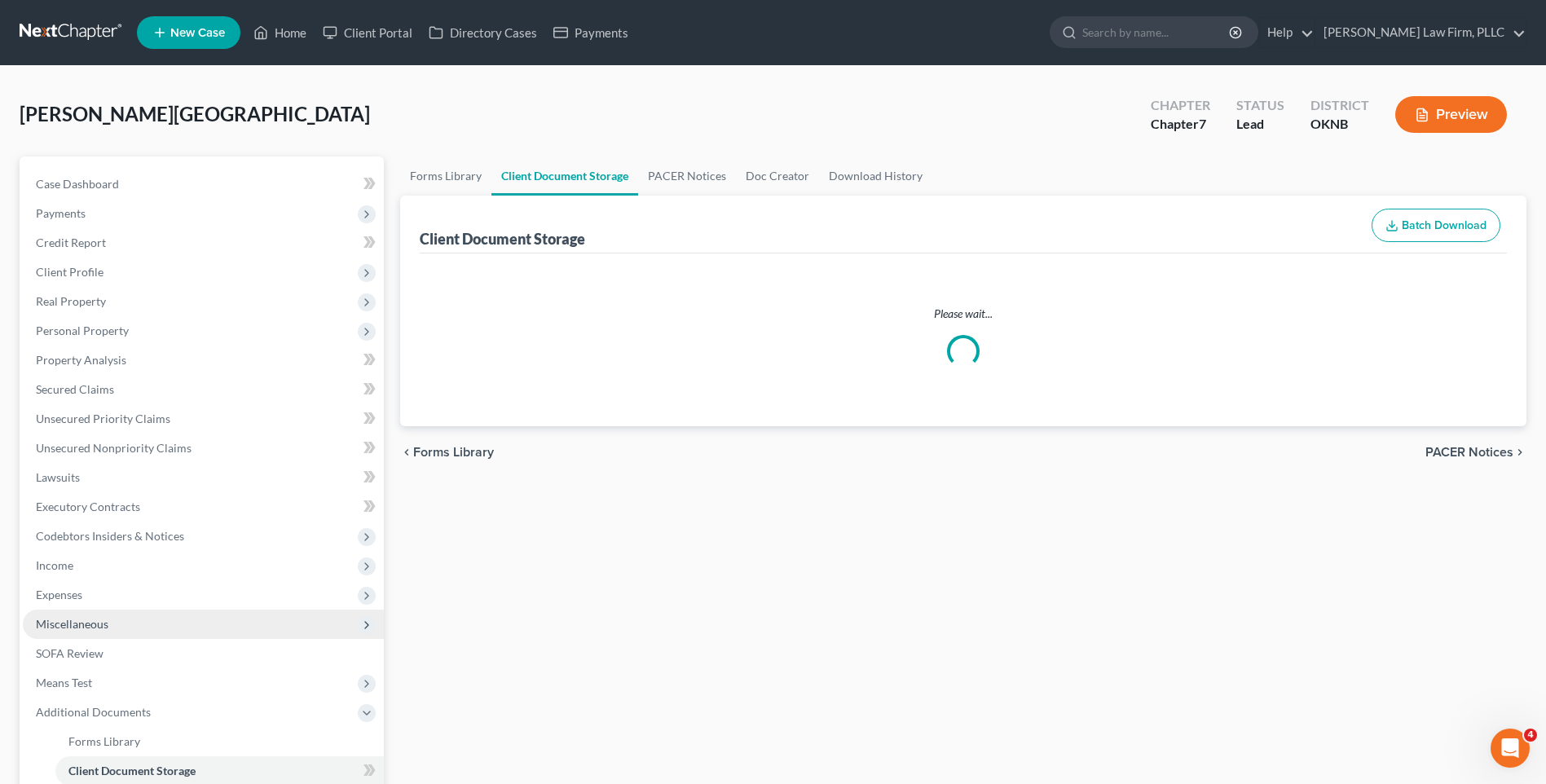
select select "4"
